Goal: Check status: Check status

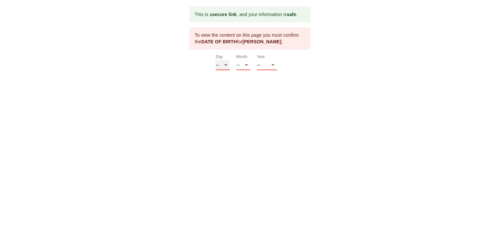
click at [227, 64] on select "-- 01 02 03 04 05 06 07 08 09 10 11 12 13 14 15 16 17 18 19 20 21 22 23 24 25 2…" at bounding box center [223, 65] width 14 height 10
select select "20"
click at [216, 60] on select "-- 01 02 03 04 05 06 07 08 09 10 11 12 13 14 15 16 17 18 19 20 21 22 23 24 25 2…" at bounding box center [223, 65] width 14 height 10
click at [246, 66] on select "-- 01 02 03 04 05 06 07 08 09 10 11 12" at bounding box center [243, 65] width 14 height 10
select select "02"
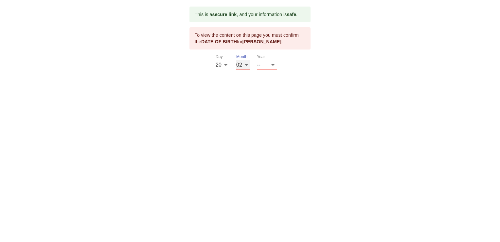
click at [236, 60] on select "-- 01 02 03 04 05 06 07 08 09 10 11 12" at bounding box center [243, 65] width 14 height 10
click at [272, 64] on select "-- 2025 2024 2023 2022 2021 2020 2019 2018 2017 2016 2015 2014 2013 2012 2011 2…" at bounding box center [267, 65] width 20 height 10
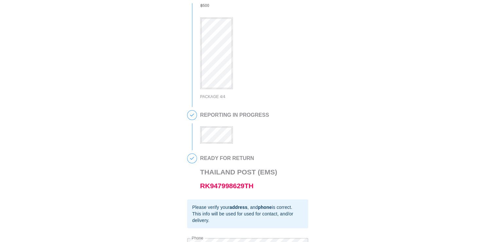
scroll to position [136, 0]
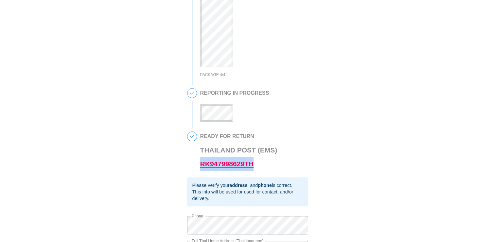
drag, startPoint x: 258, startPoint y: 166, endPoint x: 201, endPoint y: 170, distance: 57.5
click at [201, 170] on h3 "Thailand Post (EMS) RK947998629TH" at bounding box center [238, 156] width 77 height 27
copy link "RK947998629TH"
click at [363, 98] on div "This is a secure link , and your information is safe . 1 90 DAY REPORT REQUESTE…" at bounding box center [248, 82] width 482 height 422
